Goal: Task Accomplishment & Management: Use online tool/utility

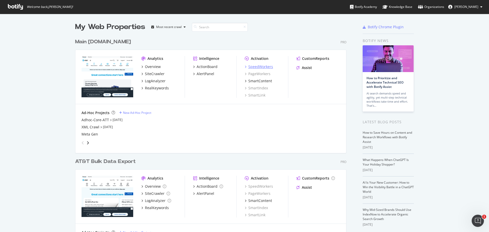
click at [262, 68] on div "SpeedWorkers" at bounding box center [260, 66] width 25 height 5
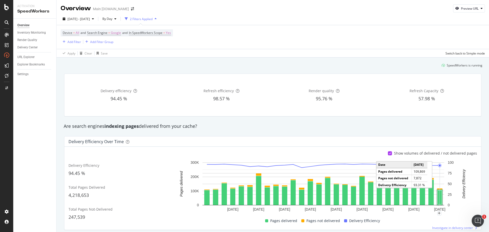
click at [438, 194] on rect "A chart." at bounding box center [440, 198] width 4 height 14
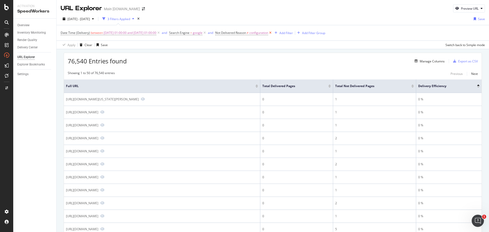
click at [273, 33] on icon at bounding box center [270, 32] width 4 height 5
click at [227, 33] on div "Add Filter" at bounding box center [221, 33] width 14 height 4
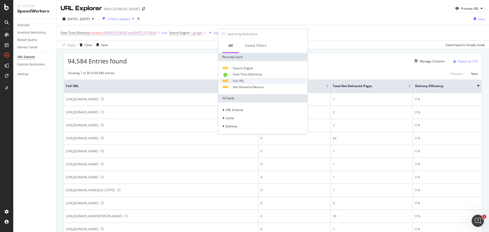
click at [238, 79] on span "Full URL" at bounding box center [238, 81] width 11 height 4
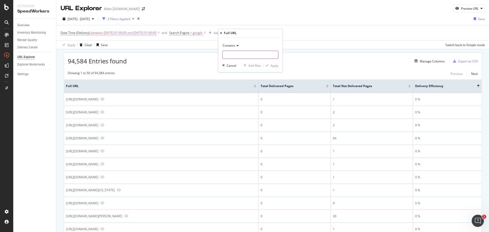
click at [248, 55] on input "text" at bounding box center [251, 55] width 56 height 8
paste input "[URL][DOMAIN_NAME]"
type input "[URL][DOMAIN_NAME]"
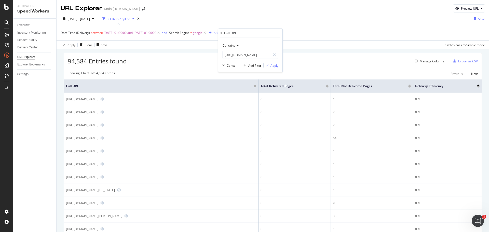
click at [272, 66] on div "Apply" at bounding box center [275, 65] width 8 height 4
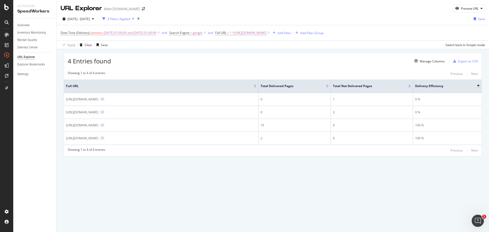
drag, startPoint x: 136, startPoint y: 188, endPoint x: 137, endPoint y: 183, distance: 5.2
click at [136, 188] on div "URL Explorer Main att.com Preview URL 2025 Aug. 17th - Sep. 13th 3 Filters Appl…" at bounding box center [273, 116] width 433 height 232
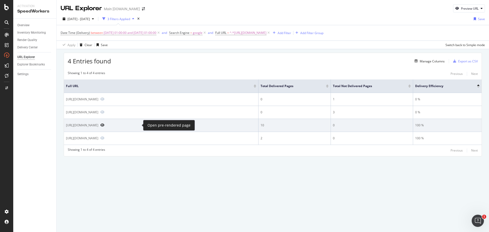
click at [104, 124] on icon "Preview https://www.att.com/buy/phones/browse/apple/" at bounding box center [102, 125] width 4 height 4
click at [104, 125] on icon "Preview https://www.att.com/buy/phones/browse/apple/" at bounding box center [102, 125] width 4 height 4
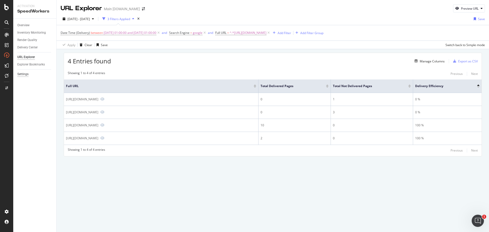
click at [22, 74] on div "Settings" at bounding box center [22, 74] width 11 height 5
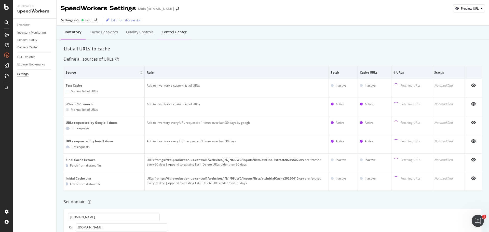
click at [171, 32] on div "Control Center" at bounding box center [174, 32] width 25 height 5
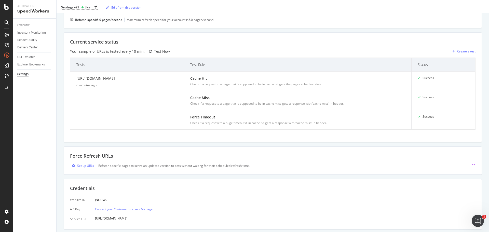
scroll to position [77, 0]
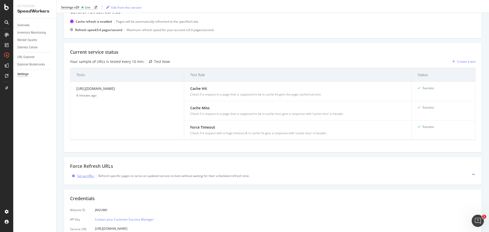
click at [82, 176] on div "Set up URLs" at bounding box center [85, 176] width 17 height 4
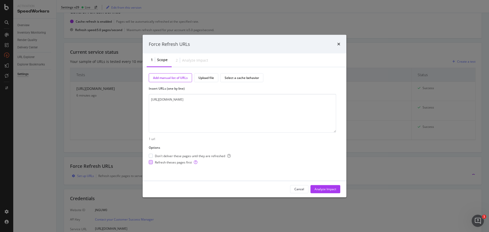
type textarea "[URL][DOMAIN_NAME]"
click at [180, 162] on span "Refresh theses pages first" at bounding box center [176, 162] width 43 height 4
click at [181, 156] on span "Don't deliver these pages until they are refreshed" at bounding box center [193, 156] width 76 height 4
click at [326, 189] on div "Analyze Impact" at bounding box center [326, 189] width 22 height 4
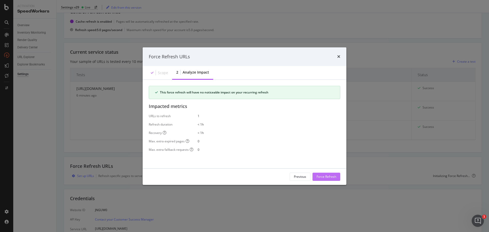
click at [324, 177] on div "Force Refresh" at bounding box center [327, 177] width 20 height 4
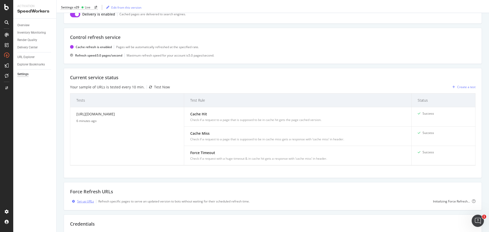
scroll to position [0, 0]
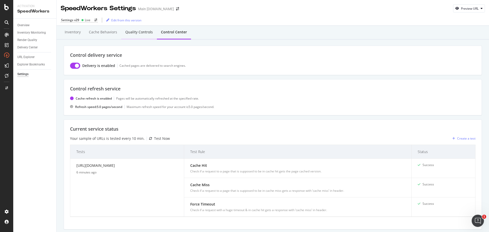
click at [143, 34] on div "Quality Controls" at bounding box center [139, 32] width 28 height 5
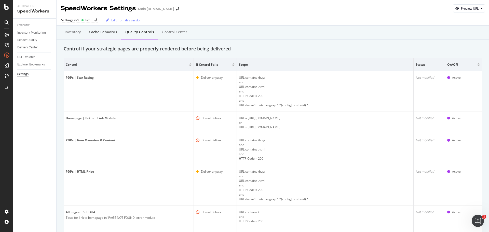
click at [103, 29] on div "Cache behaviors" at bounding box center [103, 32] width 36 height 14
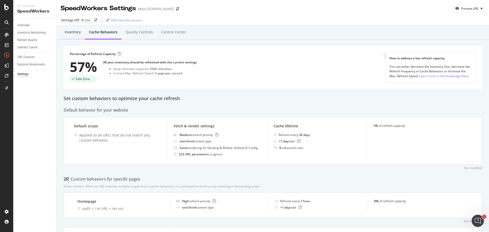
click at [76, 31] on div "Inventory" at bounding box center [73, 32] width 16 height 5
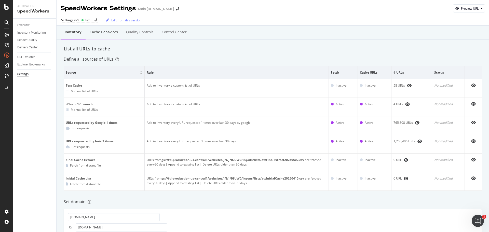
click at [96, 30] on div "Cache behaviors" at bounding box center [104, 32] width 28 height 5
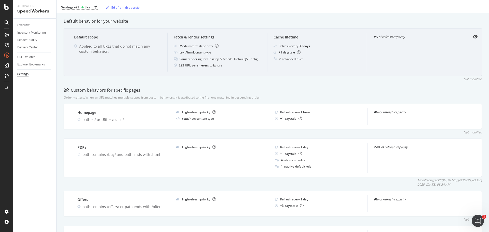
scroll to position [127, 0]
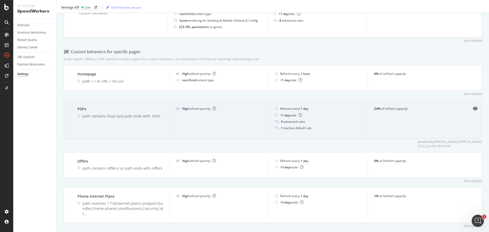
click at [299, 121] on div "4 advanced rules" at bounding box center [293, 121] width 24 height 4
click at [275, 121] on icon at bounding box center [277, 121] width 4 height 3
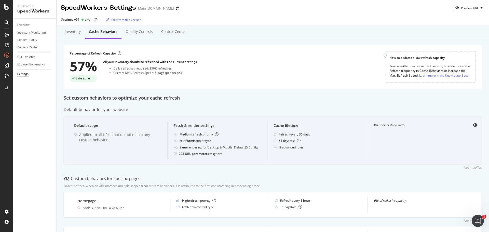
scroll to position [0, 0]
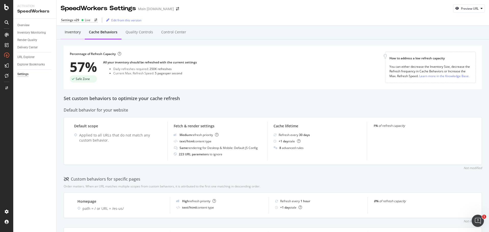
click at [80, 32] on div "Inventory" at bounding box center [73, 32] width 16 height 5
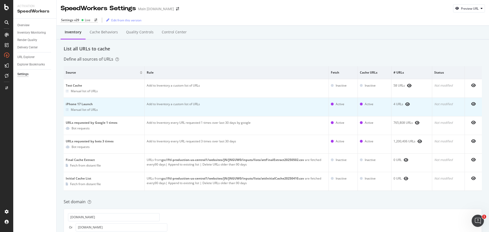
click at [192, 110] on td "Add to Inventory a custom list of URLs" at bounding box center [237, 107] width 184 height 19
click at [66, 110] on icon at bounding box center [67, 109] width 3 height 3
click at [102, 111] on div "Manual list of URLs" at bounding box center [104, 110] width 77 height 5
click at [114, 109] on div "Manual list of URLs" at bounding box center [104, 110] width 77 height 5
click at [91, 103] on div "iPhone 17 Launch" at bounding box center [104, 104] width 77 height 5
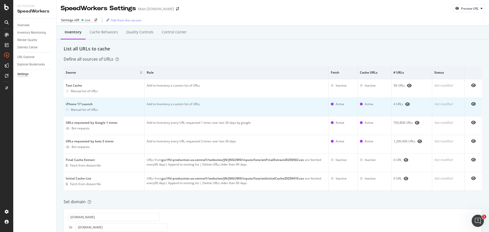
click at [88, 108] on div "Manual list of URLs" at bounding box center [84, 110] width 27 height 4
click at [170, 107] on td "Add to Inventory a custom list of URLs" at bounding box center [237, 107] width 184 height 19
click at [171, 107] on td "Add to Inventory a custom list of URLs" at bounding box center [237, 107] width 184 height 19
click at [276, 109] on td "Add to Inventory a custom list of URLs" at bounding box center [237, 107] width 184 height 19
click at [300, 108] on td "Add to Inventory a custom list of URLs" at bounding box center [237, 107] width 184 height 19
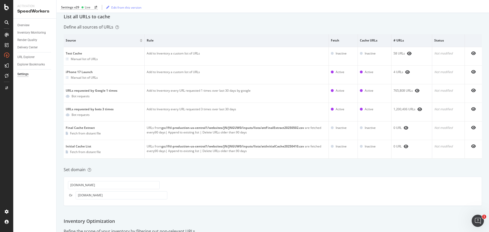
scroll to position [7, 0]
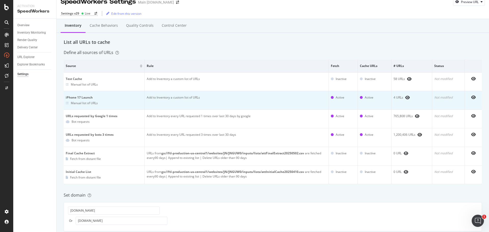
drag, startPoint x: 106, startPoint y: 97, endPoint x: 94, endPoint y: 100, distance: 13.1
click at [106, 97] on div "iPhone 17 Launch" at bounding box center [104, 97] width 77 height 5
click at [68, 104] on icon at bounding box center [67, 103] width 3 height 3
click at [95, 101] on div "Manual list of URLs" at bounding box center [104, 103] width 77 height 5
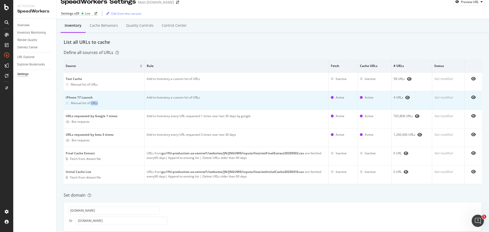
click at [95, 101] on div "Manual list of URLs" at bounding box center [84, 103] width 27 height 4
click at [83, 98] on div "iPhone 17 Launch" at bounding box center [104, 97] width 77 height 5
click at [79, 97] on div "iPhone 17 Launch" at bounding box center [104, 97] width 77 height 5
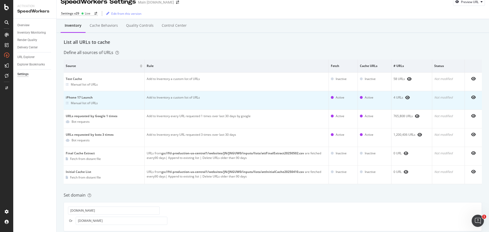
click at [73, 102] on div "Manual list of URLs" at bounding box center [84, 103] width 27 height 4
click at [71, 102] on div "Manual list of URLs" at bounding box center [84, 103] width 27 height 4
drag, startPoint x: 71, startPoint y: 102, endPoint x: 76, endPoint y: 102, distance: 5.6
click at [71, 103] on div "Manual list of URLs" at bounding box center [84, 103] width 27 height 4
click at [76, 102] on div "Manual list of URLs" at bounding box center [84, 103] width 27 height 4
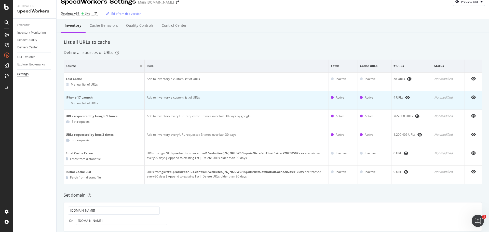
drag, startPoint x: 81, startPoint y: 102, endPoint x: 118, endPoint y: 108, distance: 37.4
click at [82, 102] on div "Manual list of URLs" at bounding box center [84, 103] width 27 height 4
drag, startPoint x: 276, startPoint y: 106, endPoint x: 281, endPoint y: 105, distance: 5.2
click at [276, 106] on td "Add to Inventory a custom list of URLs" at bounding box center [237, 100] width 184 height 19
click at [331, 97] on div at bounding box center [332, 97] width 3 height 3
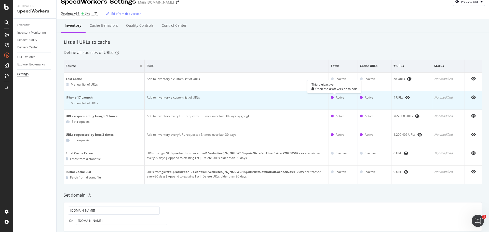
click at [339, 97] on div "Active" at bounding box center [340, 97] width 9 height 5
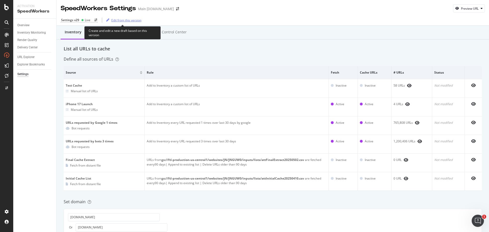
click at [125, 19] on div "Edit from this version" at bounding box center [126, 20] width 30 height 4
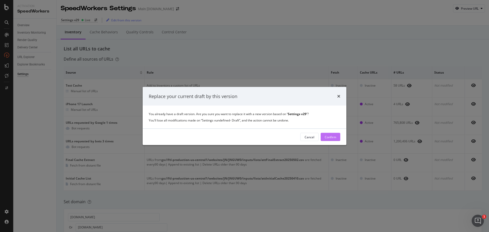
click at [332, 138] on div "Confirm" at bounding box center [330, 137] width 11 height 4
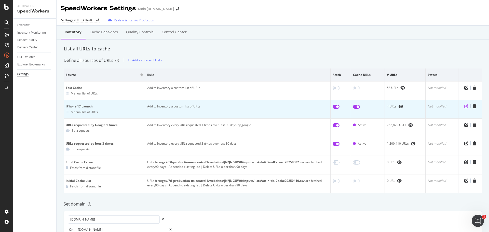
click at [464, 106] on icon "pen-to-square" at bounding box center [466, 106] width 4 height 4
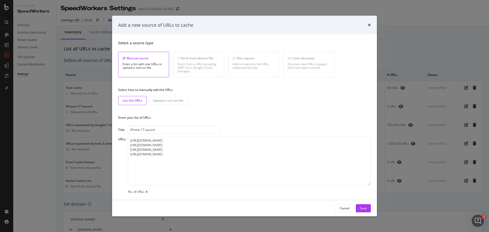
click at [368, 25] on div "Add a new source of URLs to cache" at bounding box center [244, 25] width 253 height 7
click at [369, 25] on icon "times" at bounding box center [369, 25] width 3 height 4
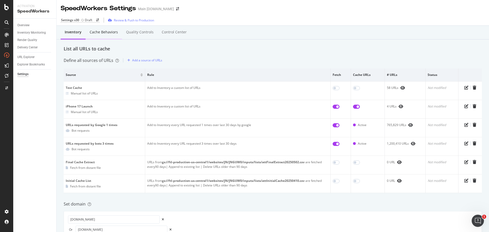
click at [101, 33] on div "Cache behaviors" at bounding box center [104, 32] width 28 height 5
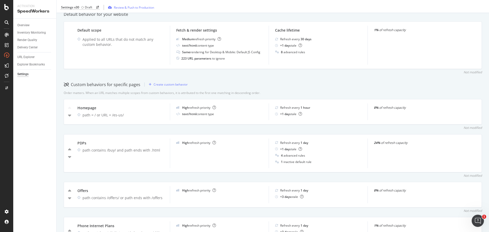
scroll to position [102, 0]
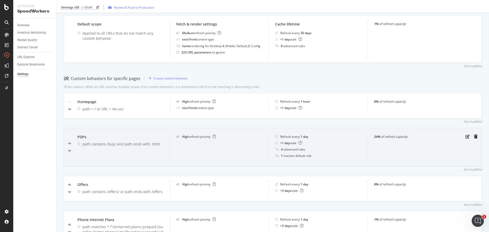
click at [299, 149] on div "4 advanced rules" at bounding box center [293, 149] width 24 height 4
click at [466, 136] on icon "pen-to-square" at bounding box center [468, 137] width 4 height 4
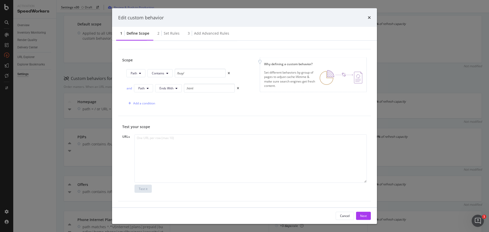
scroll to position [0, 0]
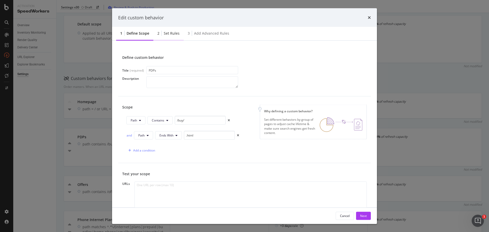
click at [170, 30] on div "2 Set rules" at bounding box center [168, 34] width 30 height 14
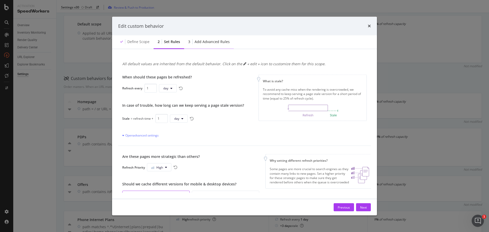
click at [222, 40] on div "Add advanced rules" at bounding box center [212, 41] width 35 height 5
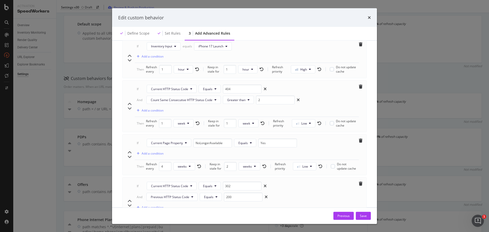
scroll to position [332, 0]
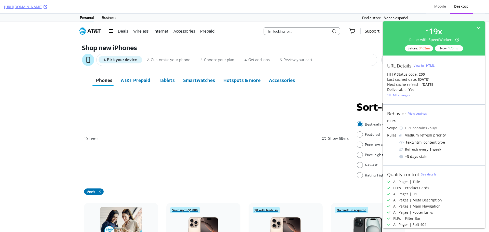
click at [430, 65] on div "View full HTML" at bounding box center [424, 65] width 21 height 4
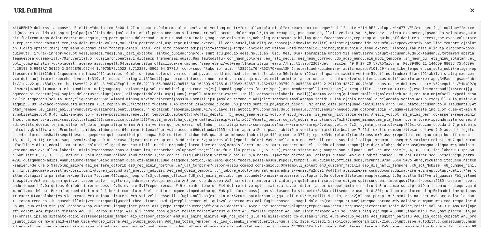
click at [363, 64] on pre at bounding box center [244, 124] width 473 height 207
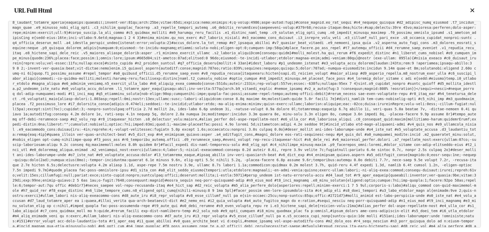
scroll to position [270, 0]
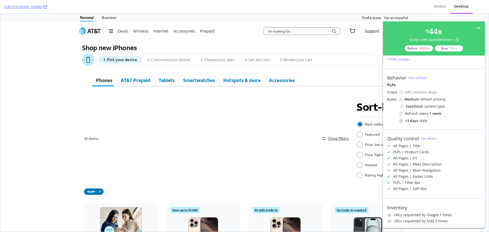
scroll to position [38, 0]
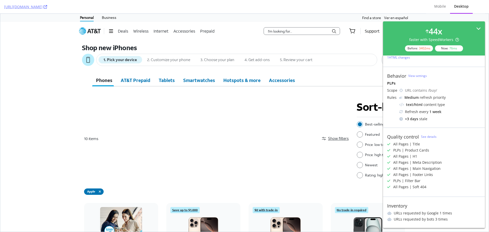
click at [474, 25] on div "44 x faster with SpeedWorkers Before: 3402 ms Now: 76 ms" at bounding box center [434, 38] width 102 height 34
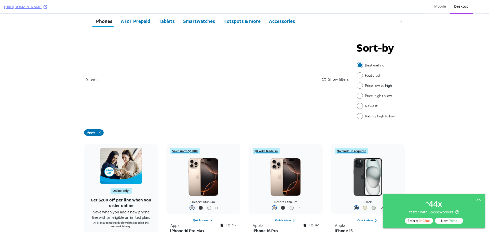
scroll to position [0, 0]
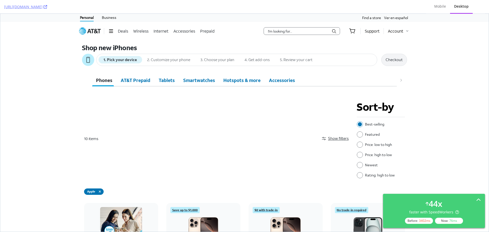
drag, startPoint x: 450, startPoint y: 134, endPoint x: 448, endPoint y: 143, distance: 9.3
click at [47, 6] on icon at bounding box center [46, 7] width 4 height 4
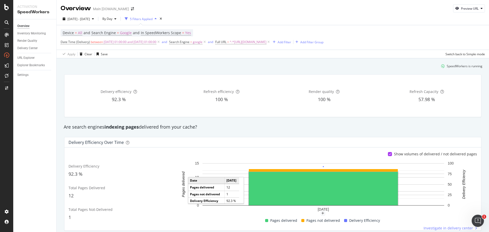
click at [318, 187] on rect "A chart." at bounding box center [323, 188] width 149 height 33
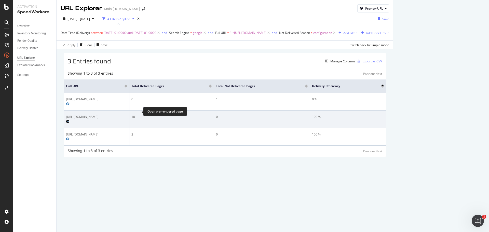
click at [70, 120] on icon "Preview https://www.att.com/buy/phones/browse/apple/" at bounding box center [68, 121] width 4 height 3
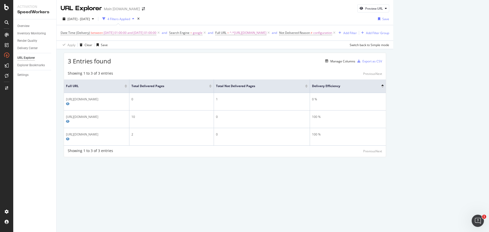
click at [393, 176] on div "URL Explorer Main att.com Preview URL 2025 Aug. 17th - Sep. 13th 4 Filters Appl…" at bounding box center [225, 116] width 337 height 232
click at [123, 47] on div "Apply Clear Save Switch back to Simple mode" at bounding box center [225, 45] width 337 height 8
click at [31, 41] on div "Render Quality" at bounding box center [27, 40] width 20 height 5
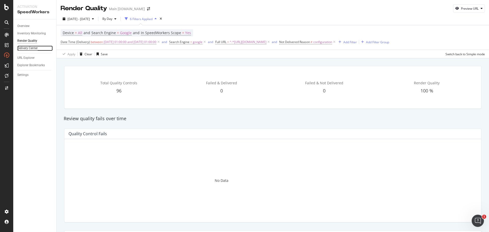
click at [29, 49] on div "Delivery Center" at bounding box center [27, 48] width 20 height 5
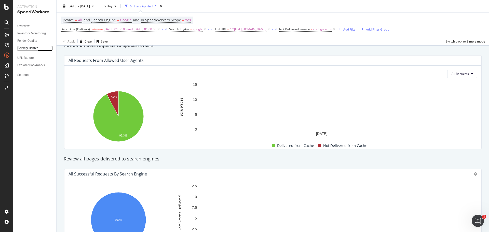
scroll to position [76, 0]
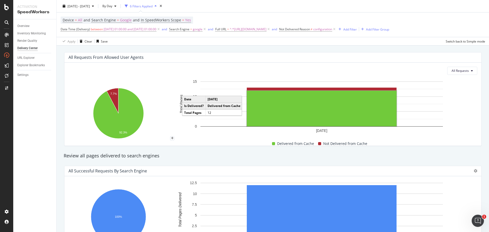
click at [329, 116] on rect "A chart." at bounding box center [322, 109] width 150 height 36
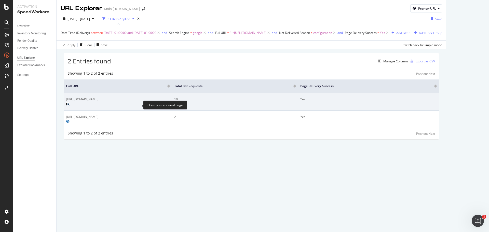
click at [70, 105] on icon "Preview https://www.att.com/buy/phones/browse/apple/" at bounding box center [68, 103] width 4 height 3
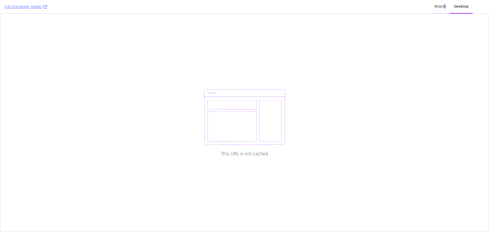
click at [445, 5] on div "Mobile" at bounding box center [440, 6] width 12 height 5
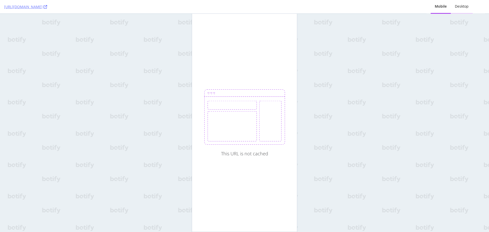
click at [458, 7] on div "Desktop" at bounding box center [462, 6] width 14 height 5
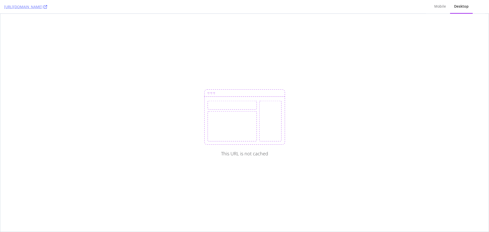
drag, startPoint x: 396, startPoint y: 117, endPoint x: 425, endPoint y: 16, distance: 105.5
click at [397, 116] on div "This URL is not cached" at bounding box center [244, 123] width 489 height 218
